Goal: Information Seeking & Learning: Check status

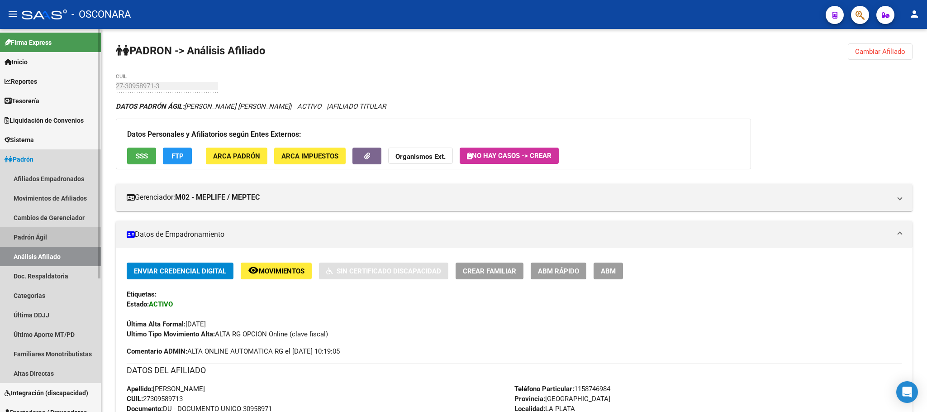
click at [41, 234] on link "Padrón Ágil" at bounding box center [50, 236] width 101 height 19
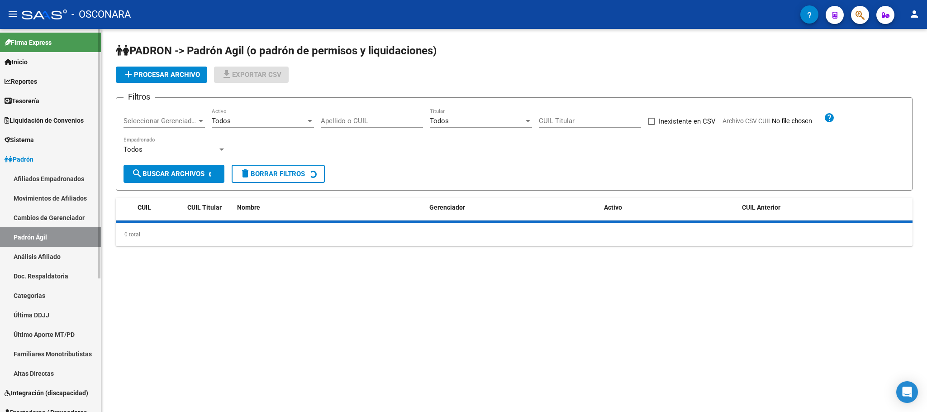
drag, startPoint x: 49, startPoint y: 259, endPoint x: 75, endPoint y: 227, distance: 41.3
click at [50, 259] on link "Análisis Afiliado" at bounding box center [50, 256] width 101 height 19
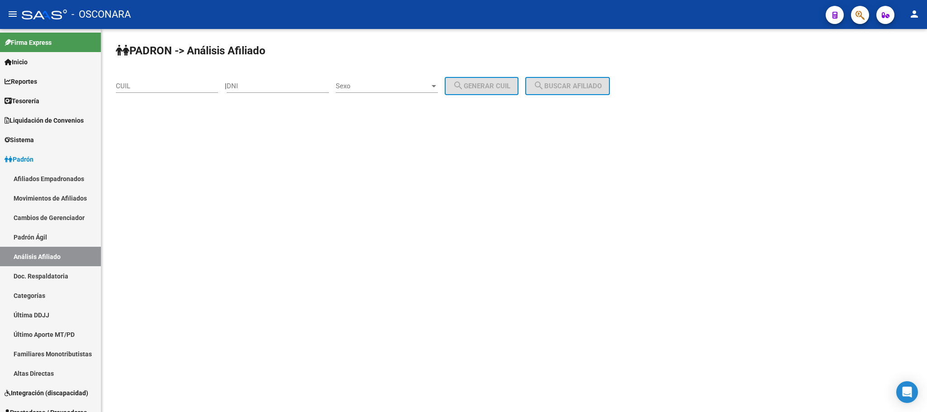
click at [154, 85] on input "CUIL" at bounding box center [167, 86] width 102 height 8
paste input "27-59959644-0"
type input "27-59959644-0"
click at [577, 79] on button "search Buscar afiliado" at bounding box center [567, 86] width 85 height 18
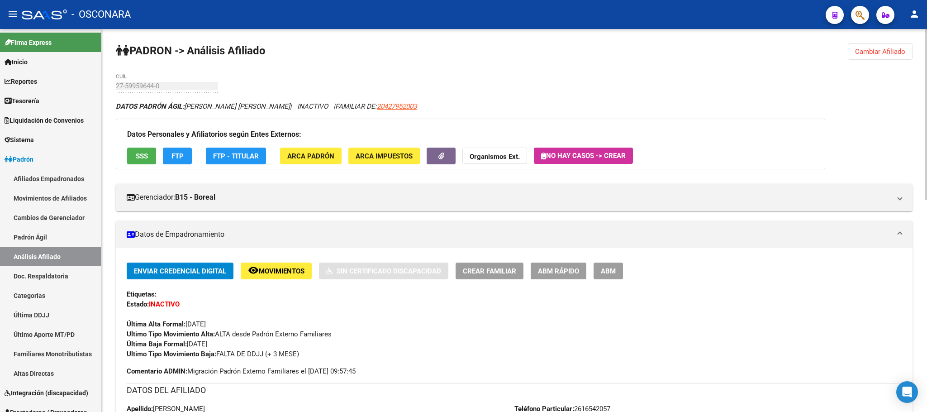
click at [136, 157] on span "SSS" at bounding box center [142, 156] width 12 height 8
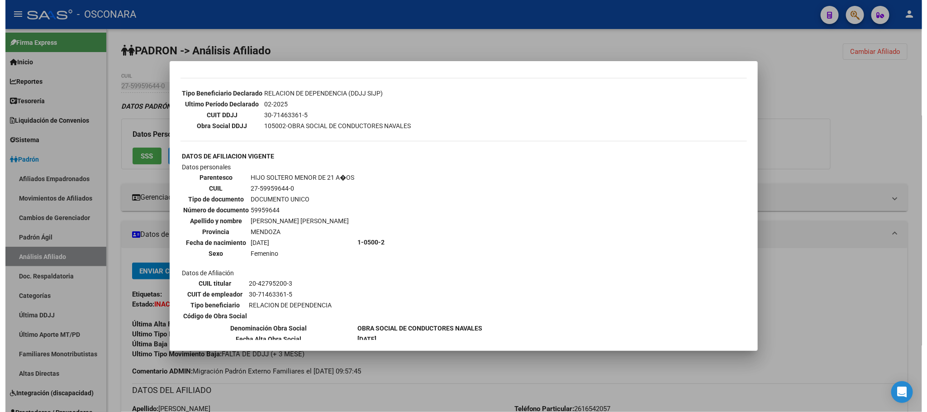
scroll to position [516, 0]
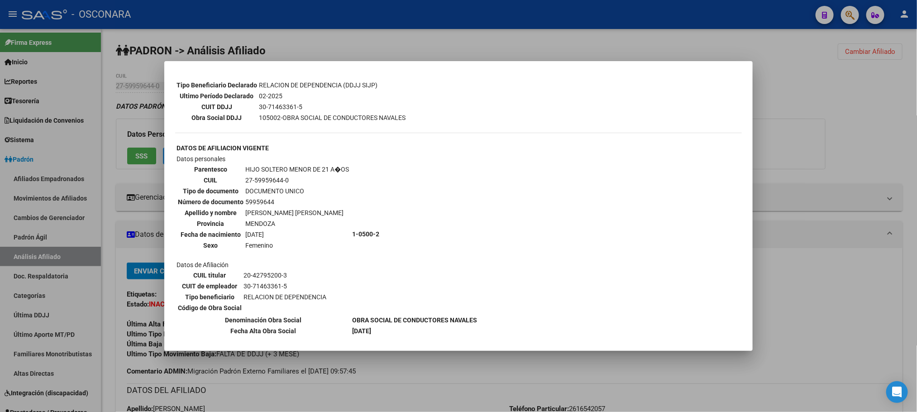
click at [442, 371] on div at bounding box center [458, 206] width 917 height 412
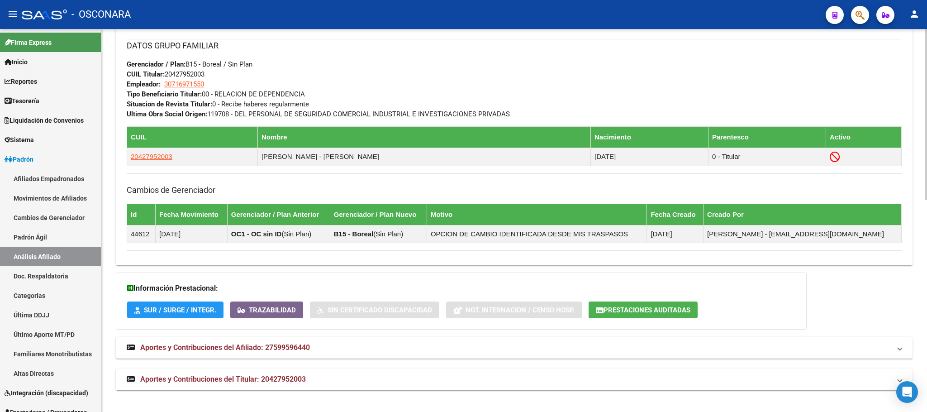
scroll to position [474, 0]
click at [305, 379] on span "Aportes y Contribuciones del Titular: 20427952003" at bounding box center [223, 379] width 166 height 9
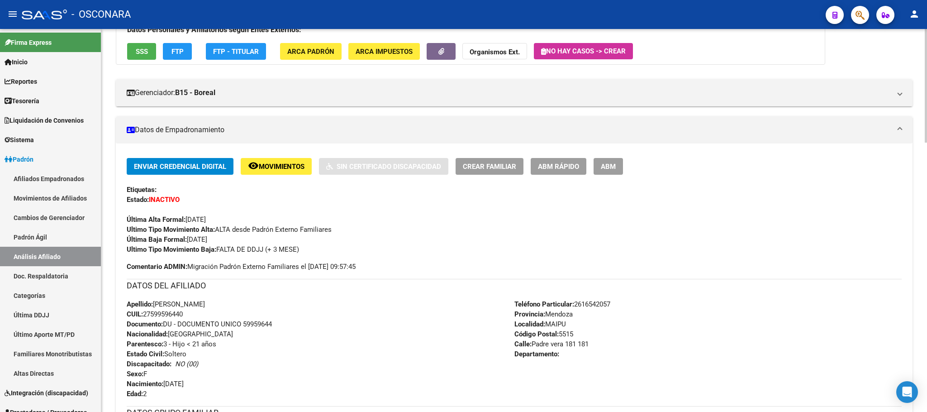
scroll to position [136, 0]
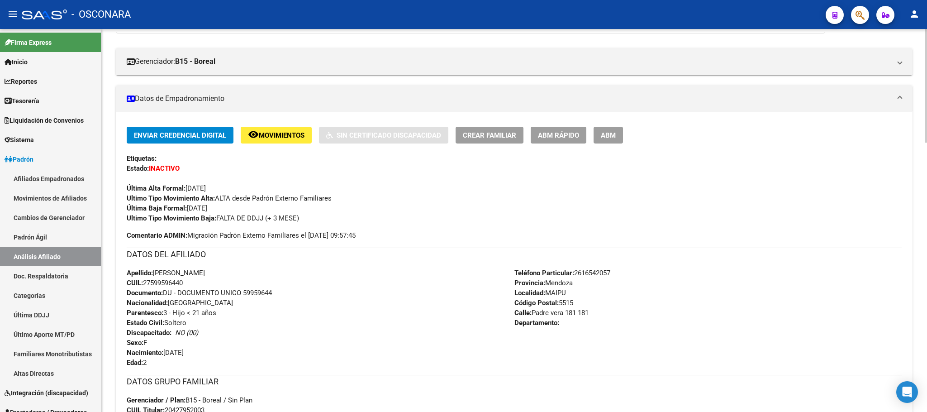
drag, startPoint x: 157, startPoint y: 272, endPoint x: 189, endPoint y: 281, distance: 34.1
click at [189, 281] on div "Apellido: [PERSON_NAME] CUIL: 27599596440 Documento: DU - DOCUMENTO UNICO 59959…" at bounding box center [321, 318] width 388 height 100
copy div "[PERSON_NAME] CUIL: 27599596440"
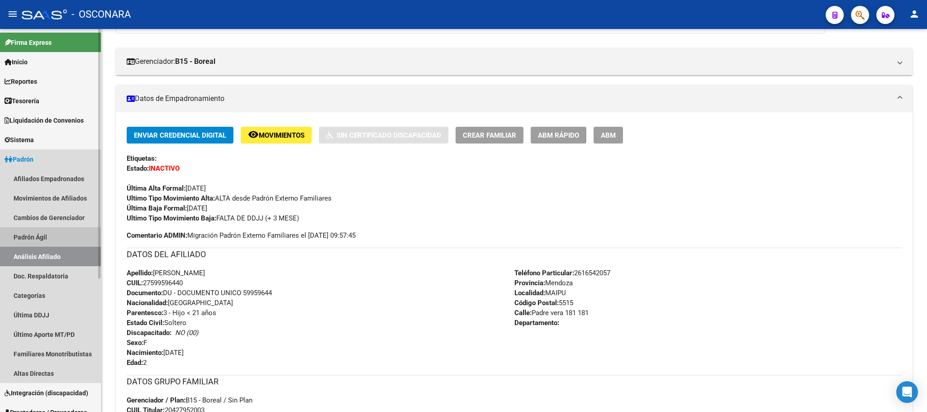
click at [57, 236] on link "Padrón Ágil" at bounding box center [50, 236] width 101 height 19
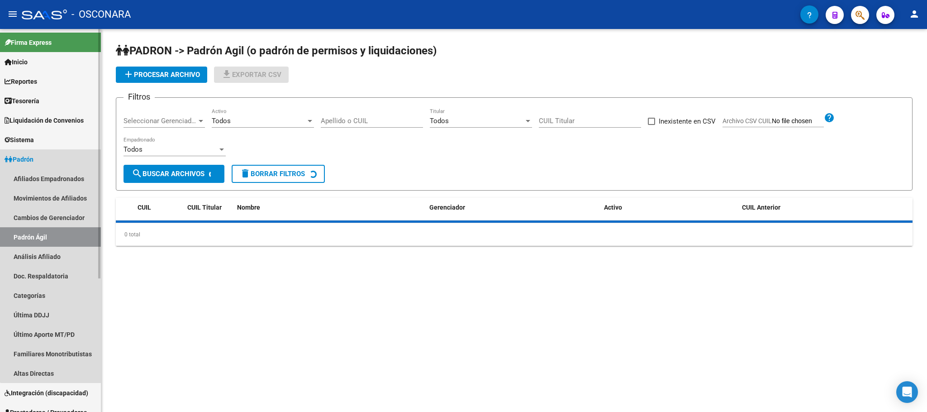
click at [52, 251] on link "Análisis Afiliado" at bounding box center [50, 256] width 101 height 19
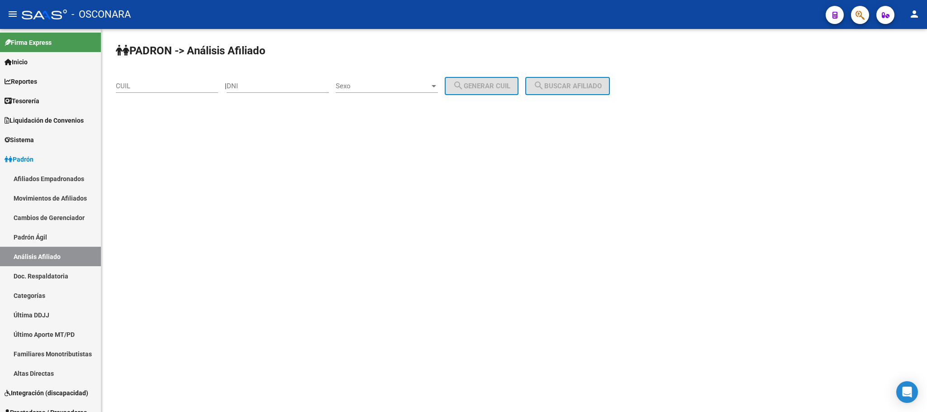
click at [163, 86] on input "CUIL" at bounding box center [167, 86] width 102 height 8
paste input "20-35363723-2"
type input "20-35363723-2"
click at [558, 76] on div "PADRON -> Análisis Afiliado 20-35363723-2 CUIL | DNI Sexo Sexo search Generar C…" at bounding box center [514, 76] width 826 height 95
click at [560, 94] on button "search Buscar afiliado" at bounding box center [567, 86] width 85 height 18
